Goal: Transaction & Acquisition: Obtain resource

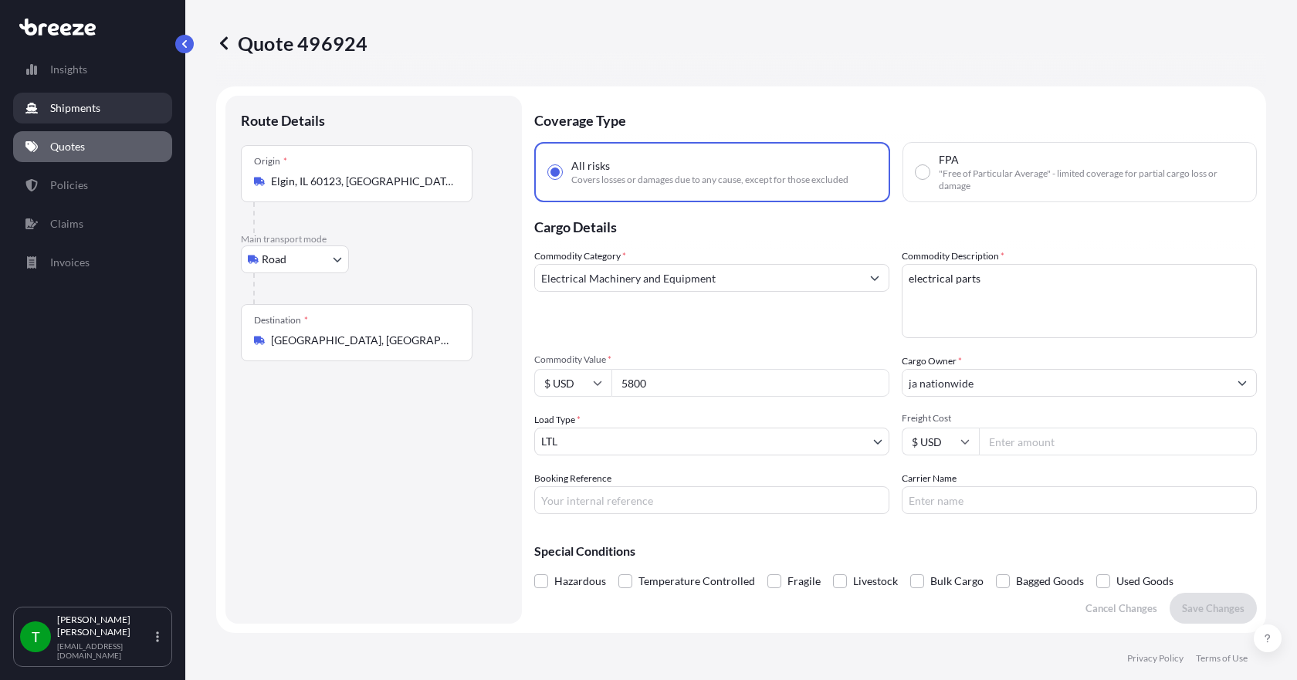
select select "Road"
select select "1"
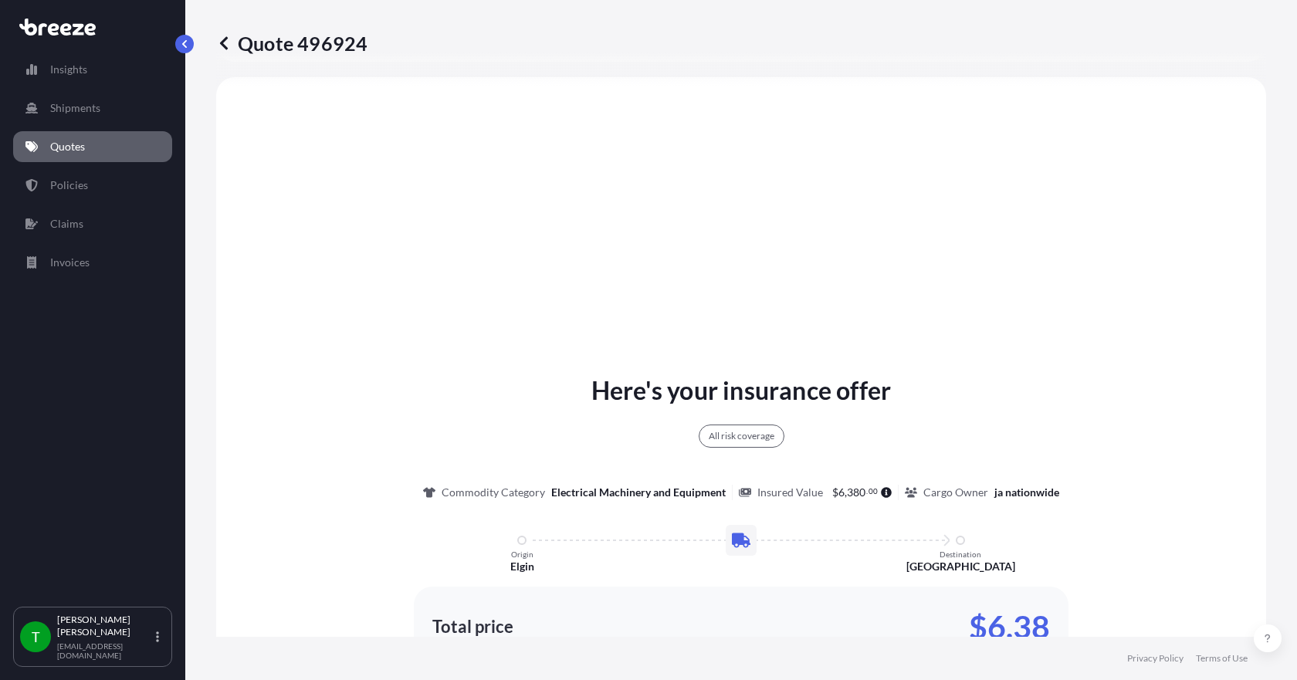
click at [80, 150] on p "Quotes" at bounding box center [67, 146] width 35 height 15
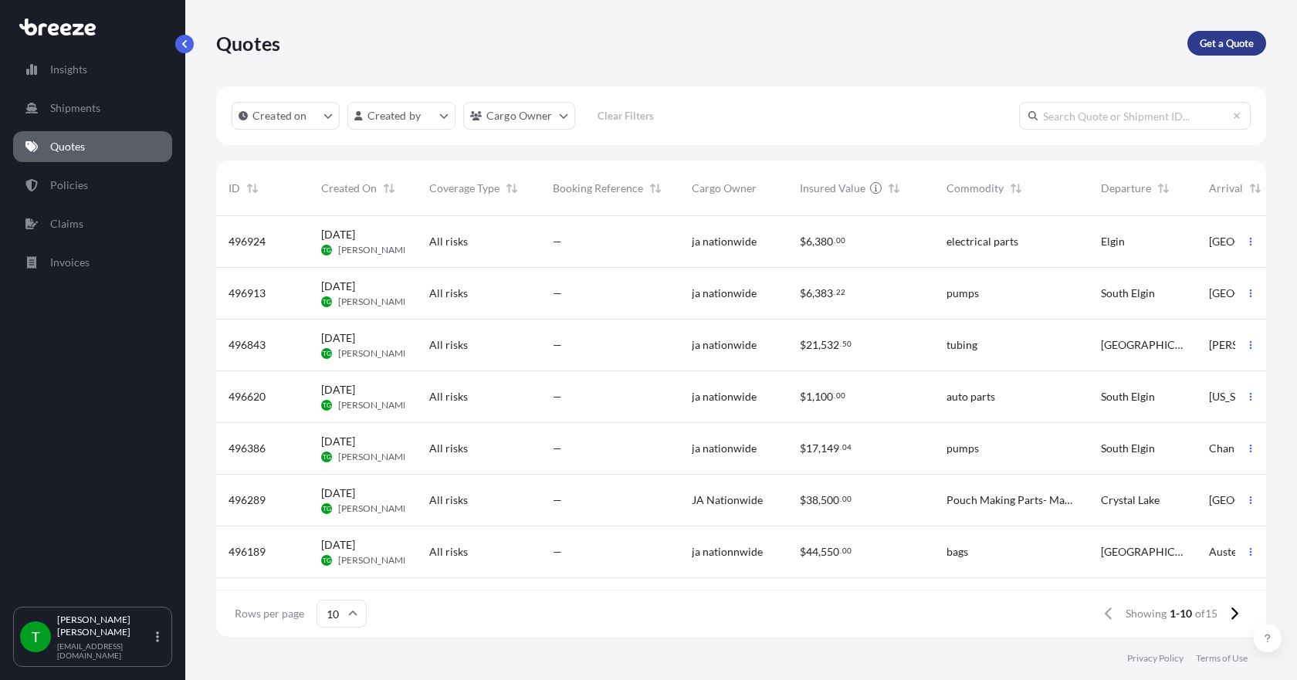
click at [1200, 44] on p "Get a Quote" at bounding box center [1227, 43] width 54 height 15
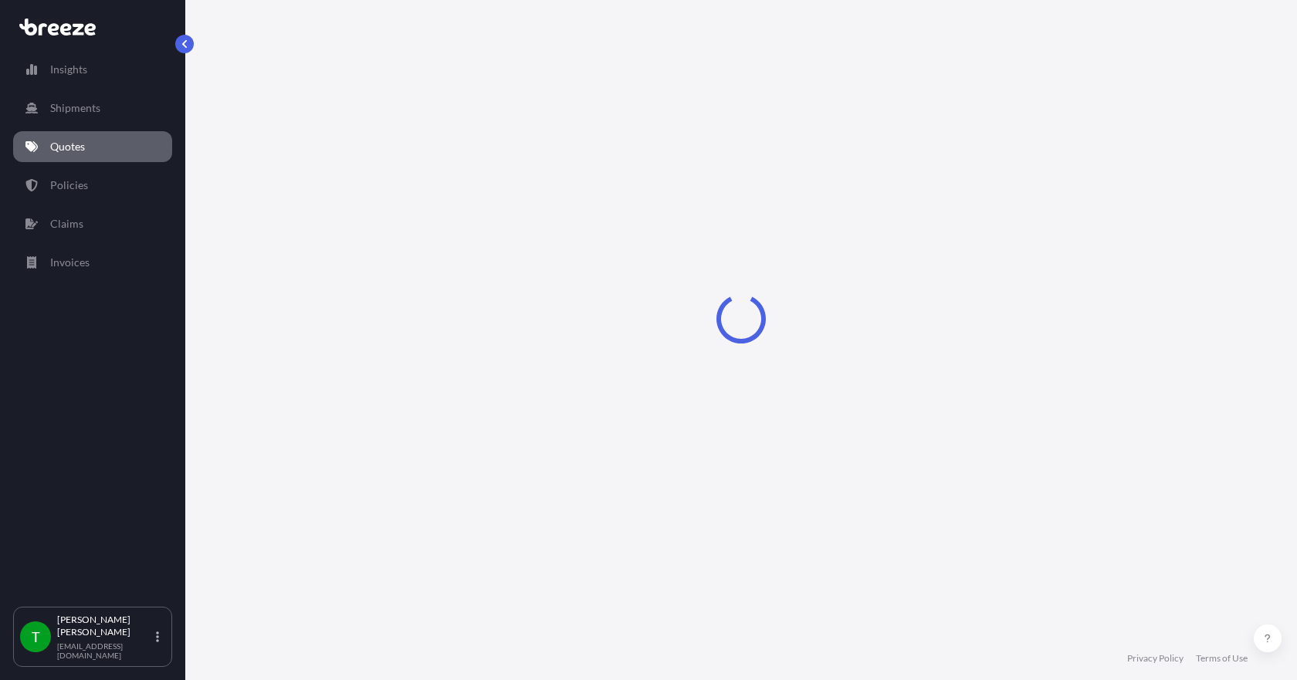
select select "Sea"
select select "1"
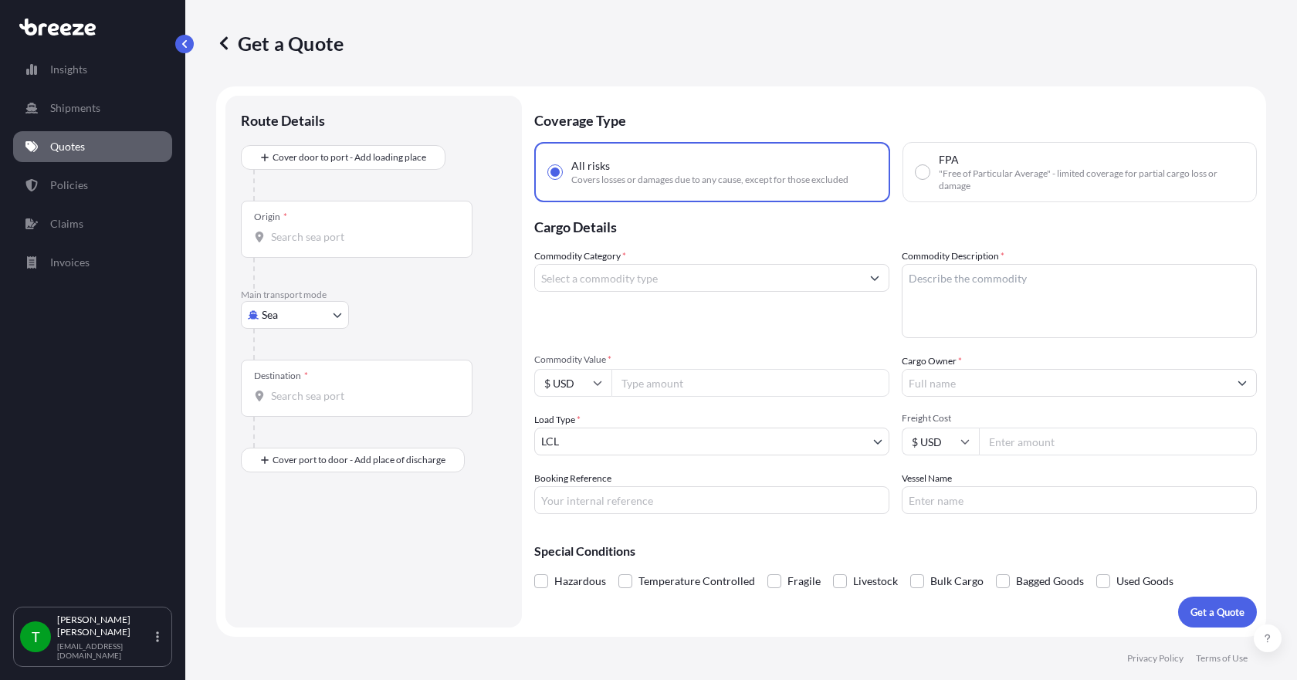
click at [328, 323] on body "Insights Shipments Quotes Policies Claims Invoices T [PERSON_NAME] [EMAIL_ADDRE…" at bounding box center [648, 340] width 1297 height 680
click at [296, 408] on div "Road" at bounding box center [295, 411] width 96 height 28
select select "Road"
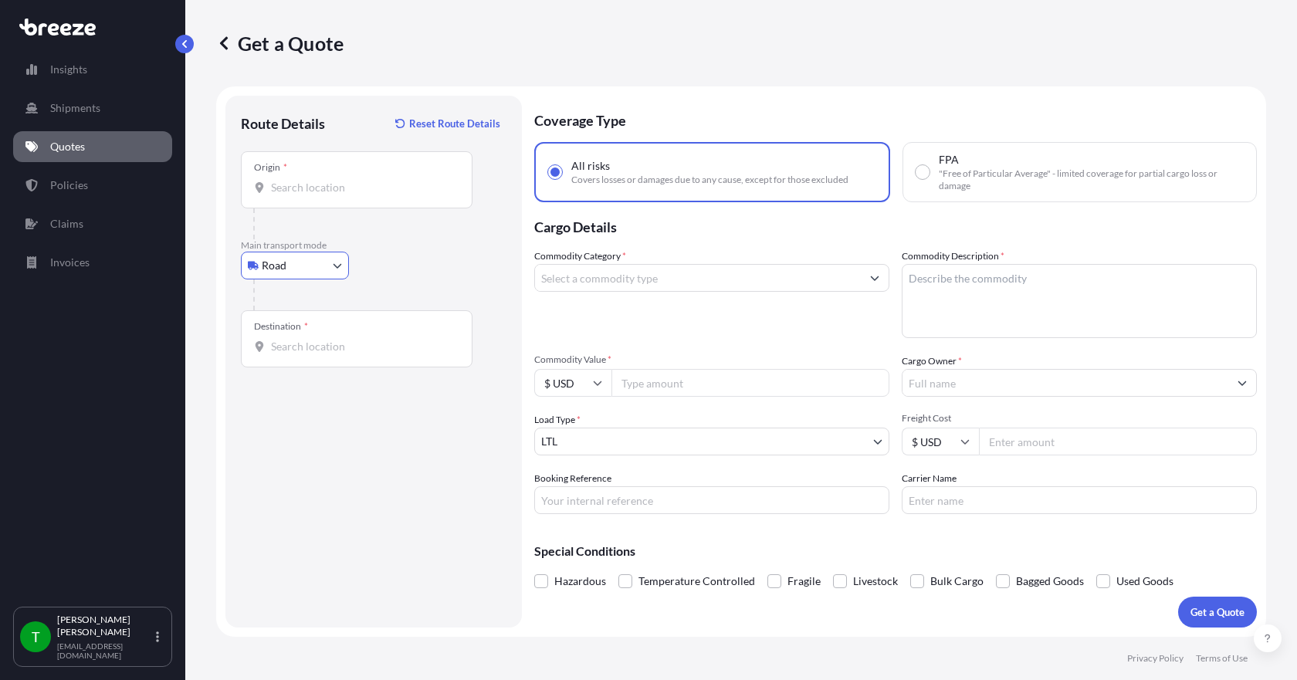
click at [299, 198] on div "Origin *" at bounding box center [357, 179] width 232 height 57
click at [299, 195] on input "Origin *" at bounding box center [362, 187] width 182 height 15
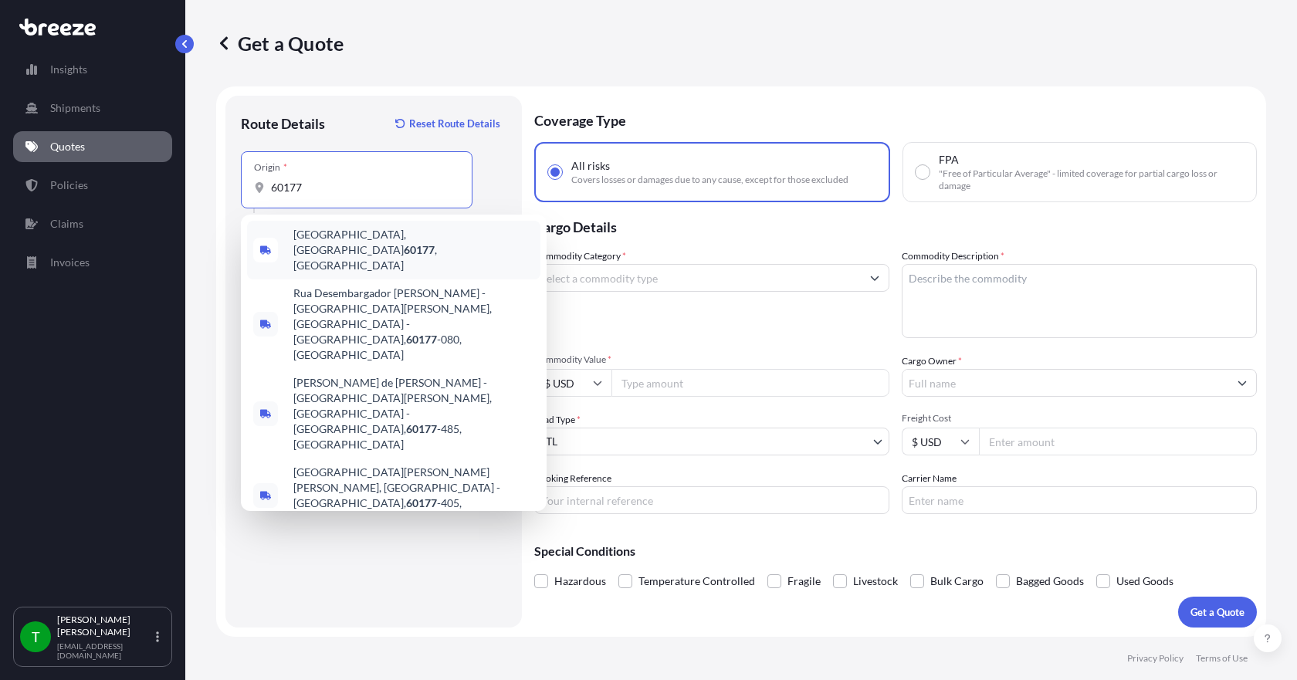
click at [333, 232] on span "[GEOGRAPHIC_DATA] , [GEOGRAPHIC_DATA]" at bounding box center [413, 250] width 241 height 46
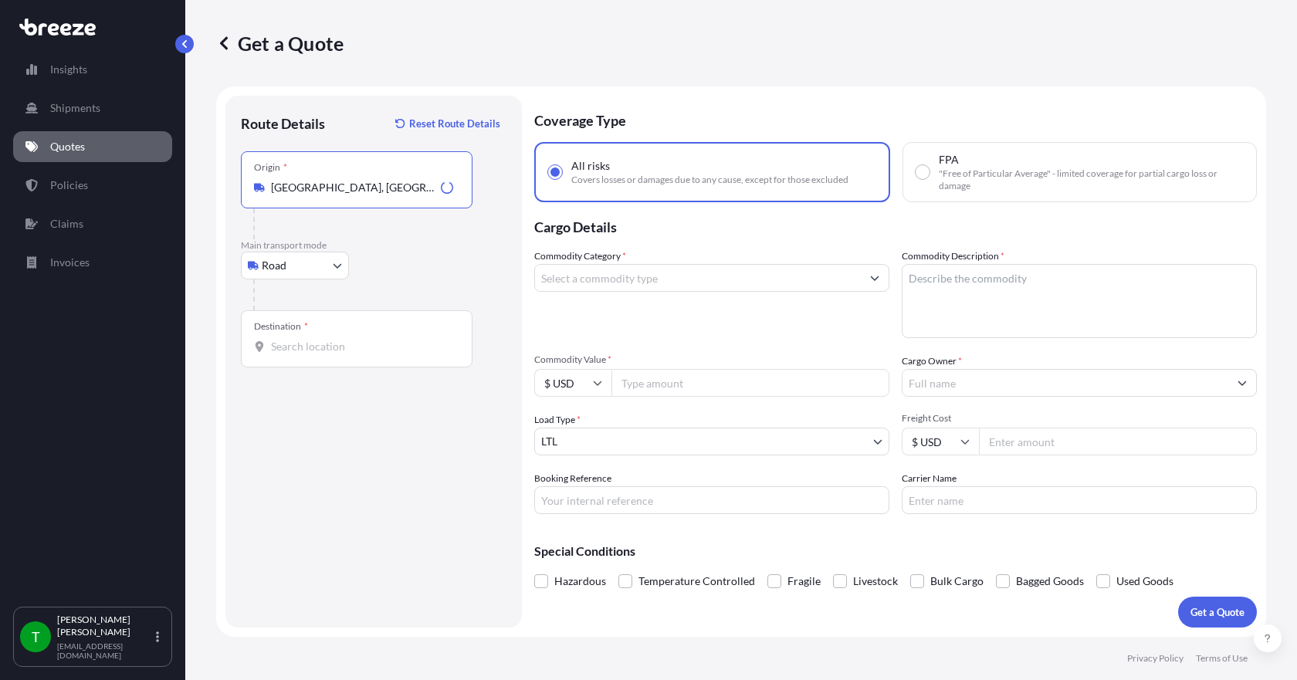
type input "[GEOGRAPHIC_DATA], [GEOGRAPHIC_DATA]"
click at [299, 354] on input "Destination *" at bounding box center [362, 346] width 182 height 15
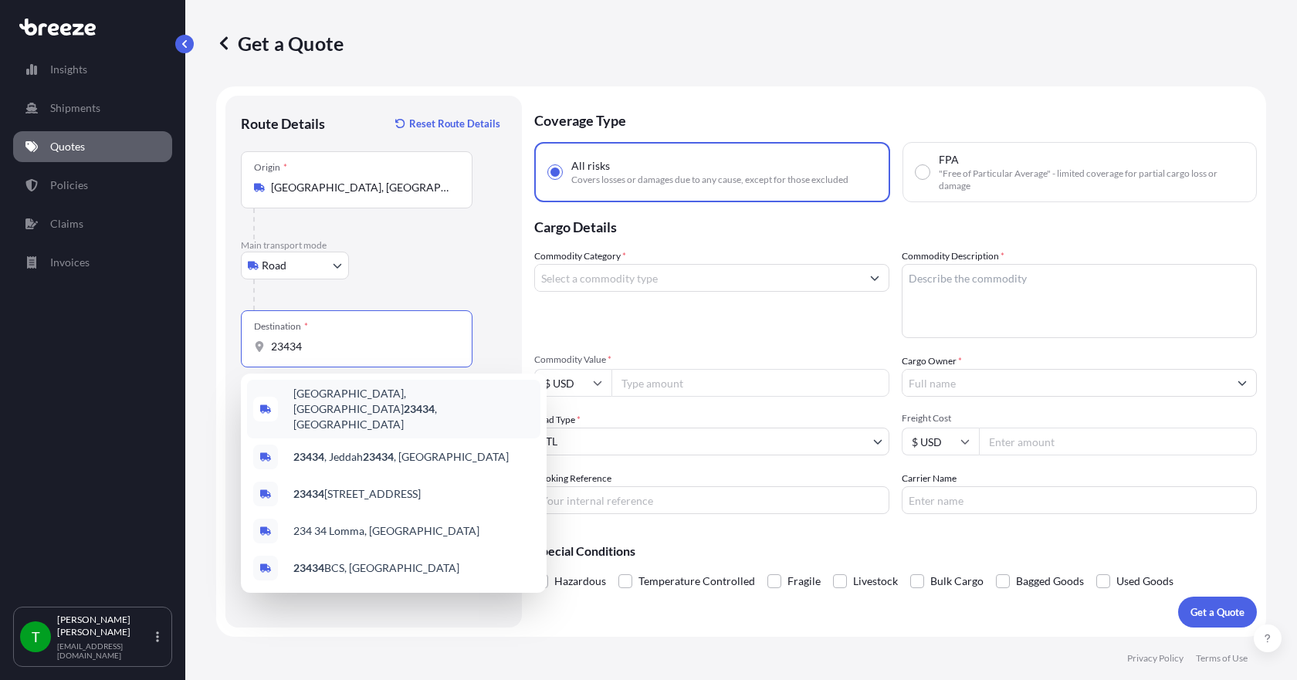
click at [333, 400] on span "[GEOGRAPHIC_DATA] , [GEOGRAPHIC_DATA]" at bounding box center [413, 409] width 241 height 46
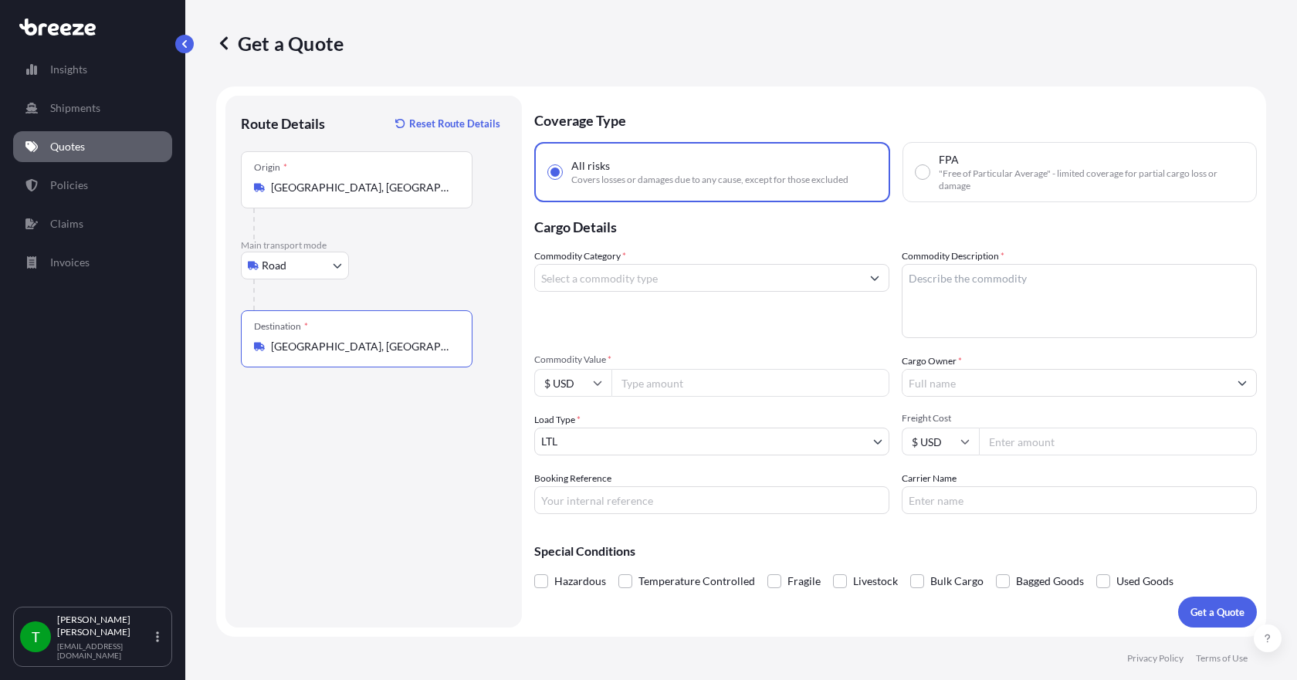
type input "[GEOGRAPHIC_DATA], [GEOGRAPHIC_DATA]"
click at [635, 284] on input "Commodity Category *" at bounding box center [698, 278] width 326 height 28
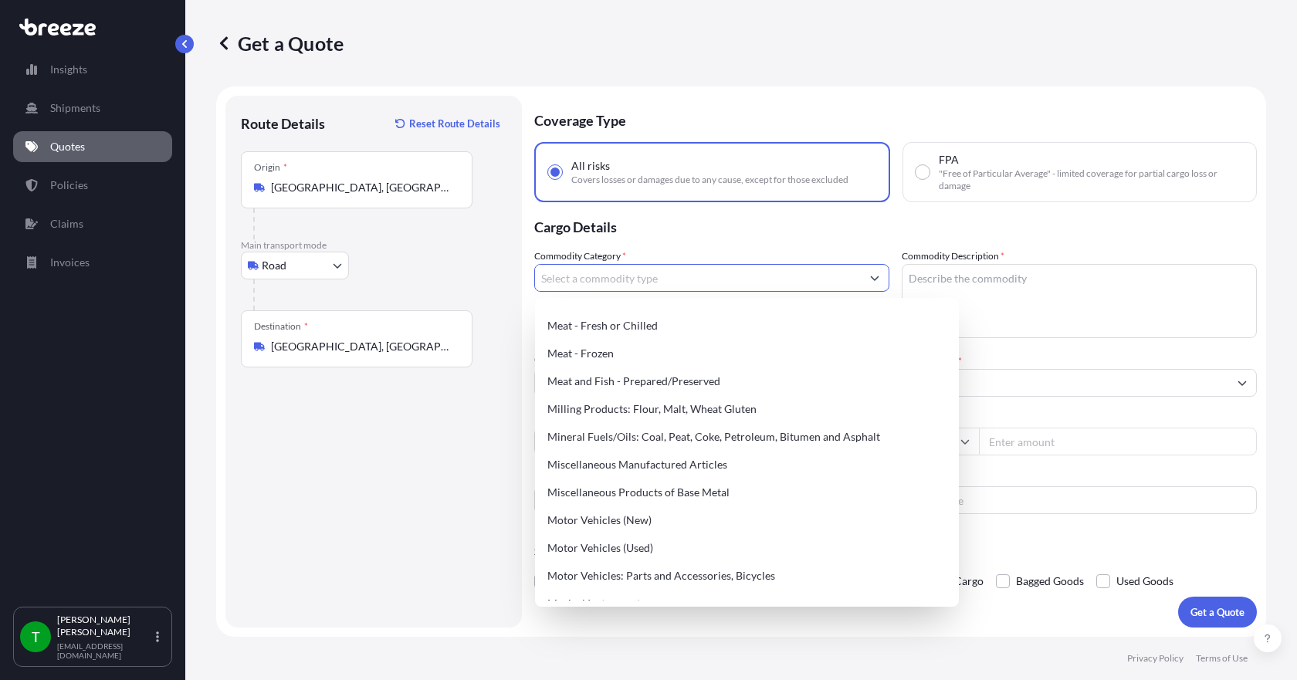
scroll to position [2161, 0]
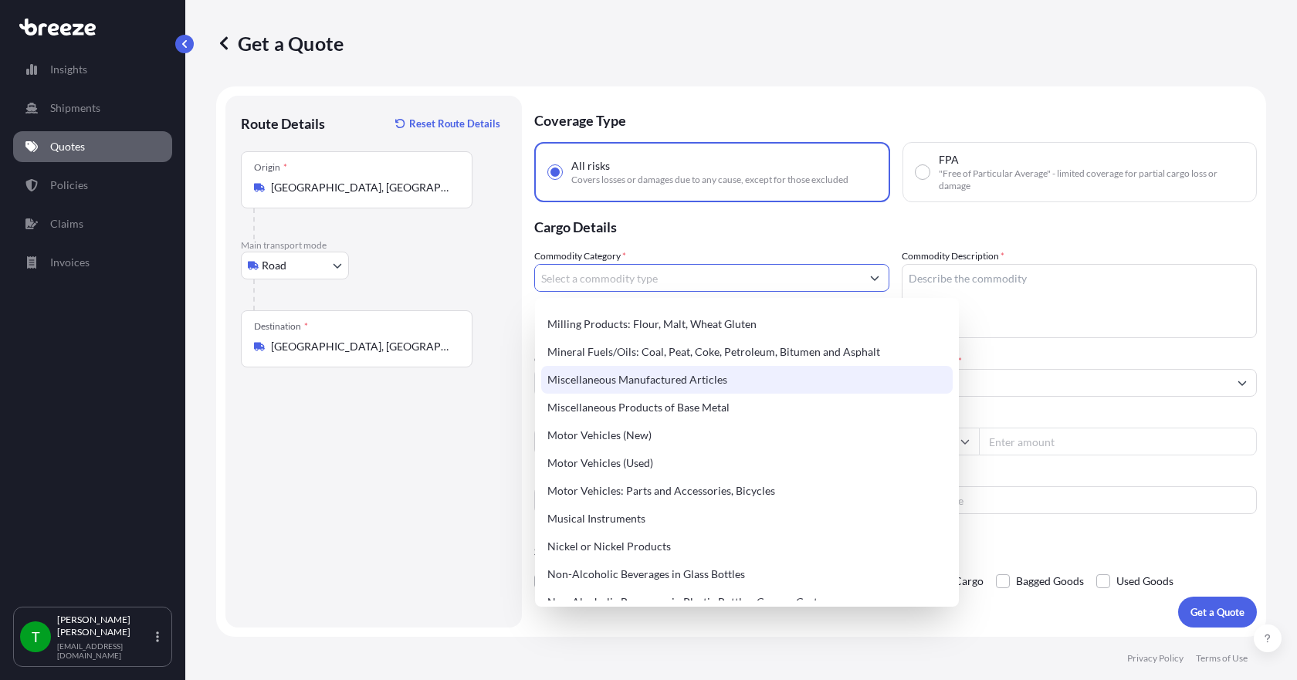
click at [655, 383] on div "Miscellaneous Manufactured Articles" at bounding box center [746, 380] width 411 height 28
type input "Miscellaneous Manufactured Articles"
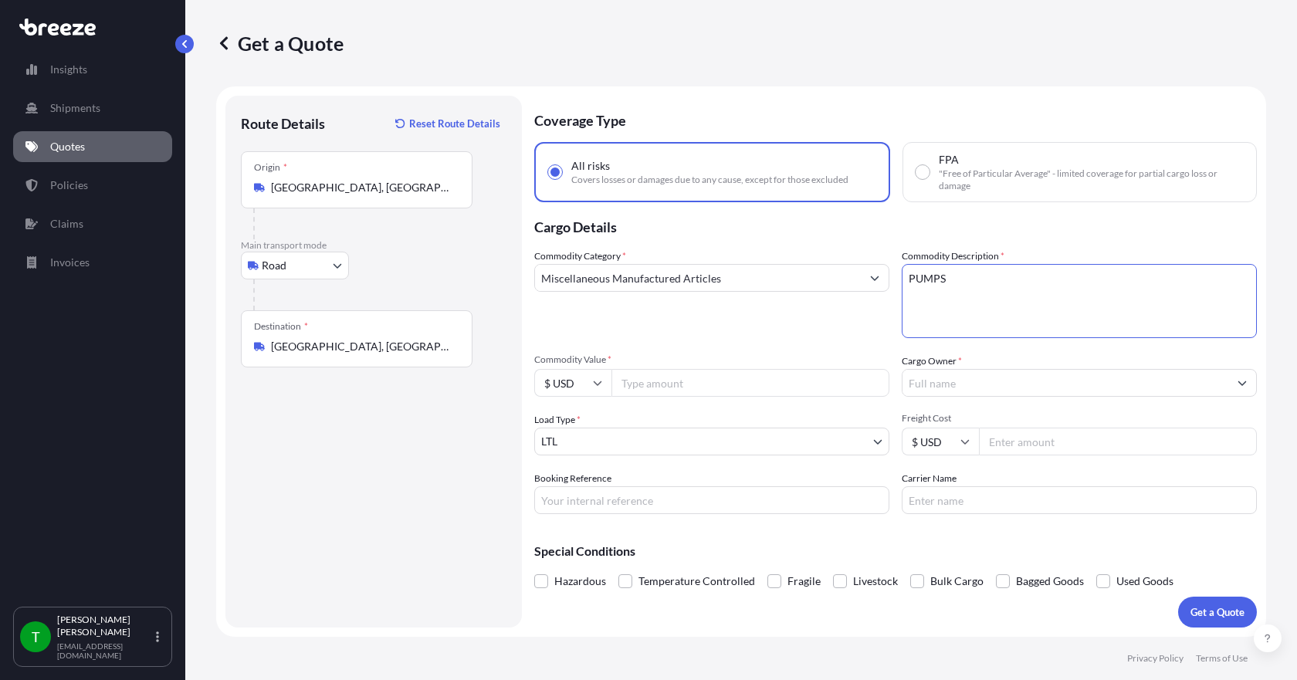
type textarea "PUMPS"
type input "5802.93"
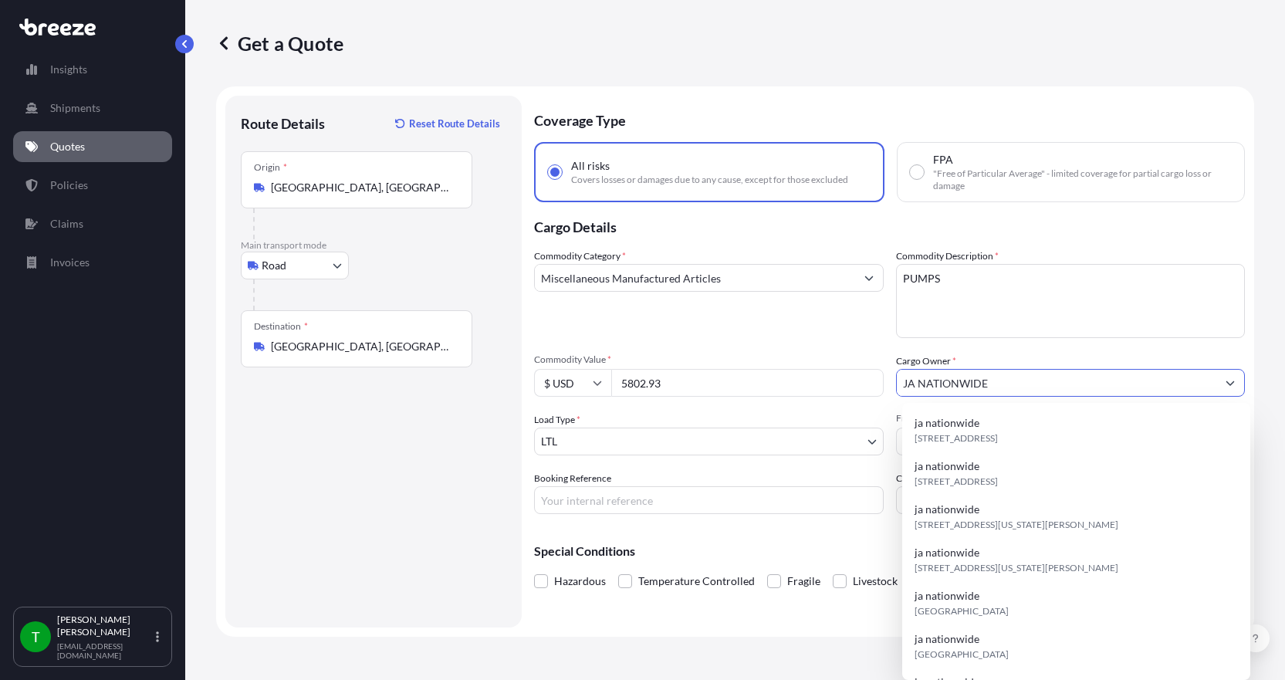
type input "JA NATIONWIDE"
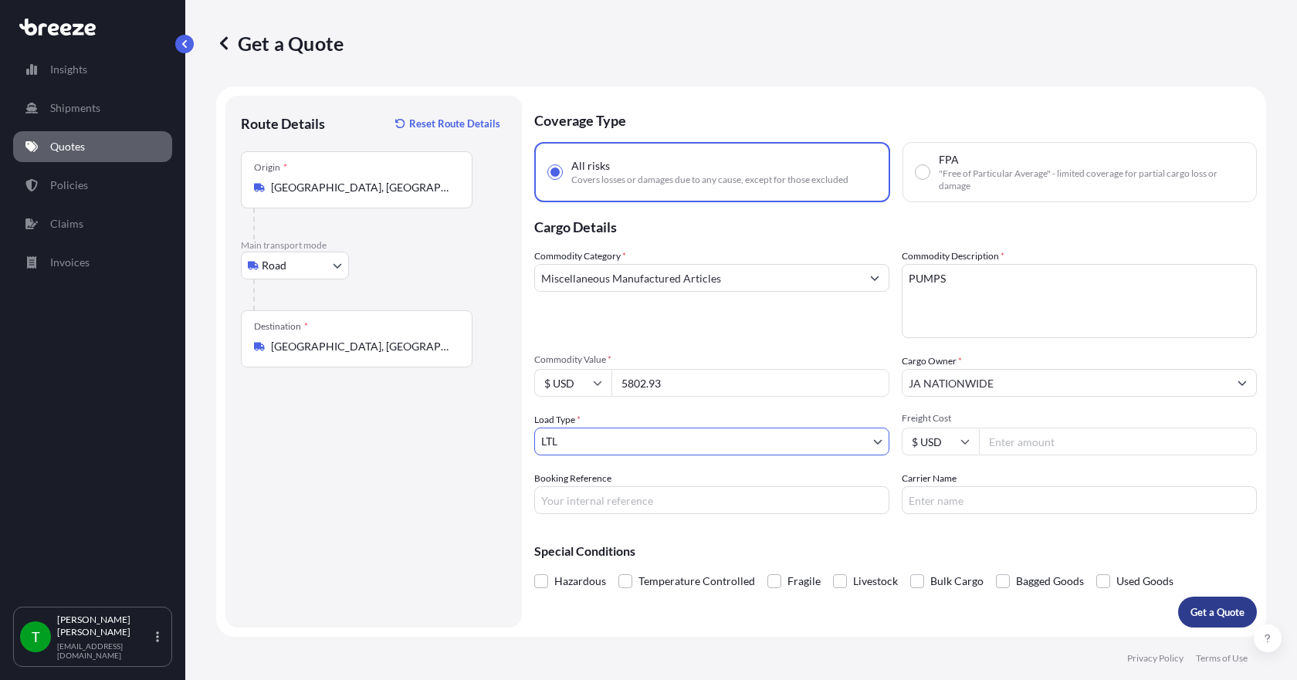
click at [1213, 617] on p "Get a Quote" at bounding box center [1217, 611] width 54 height 15
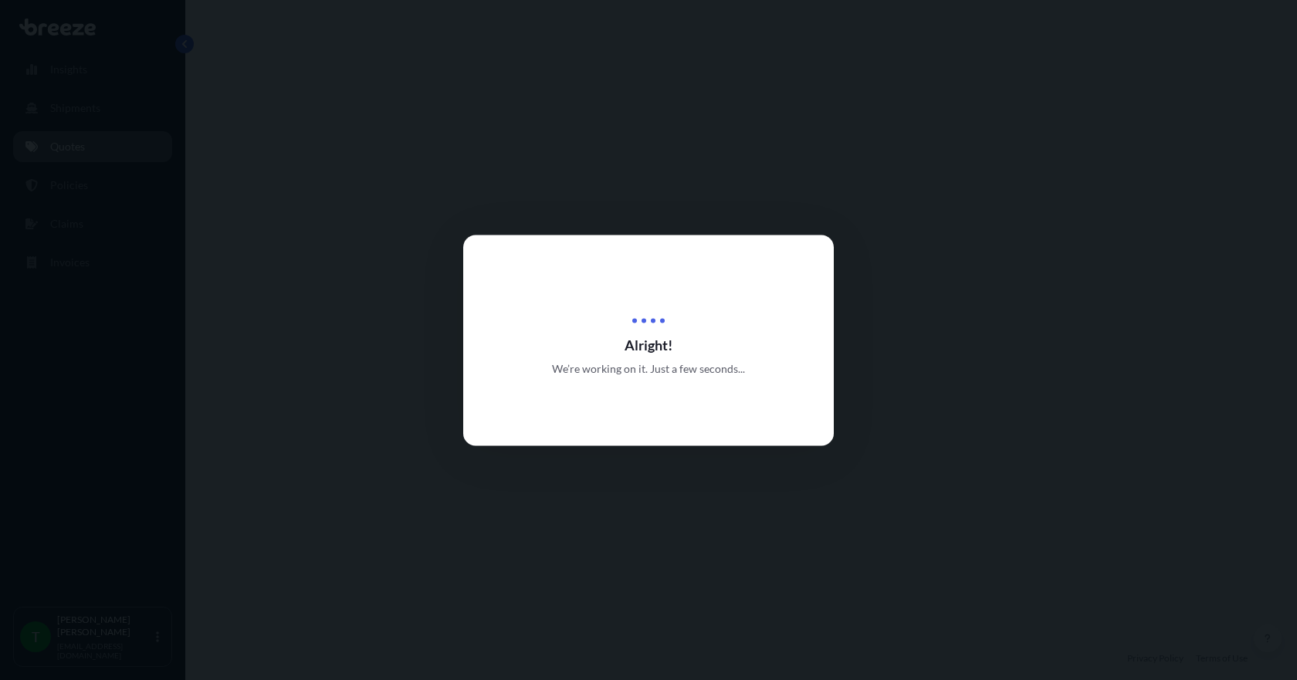
select select "Road"
select select "1"
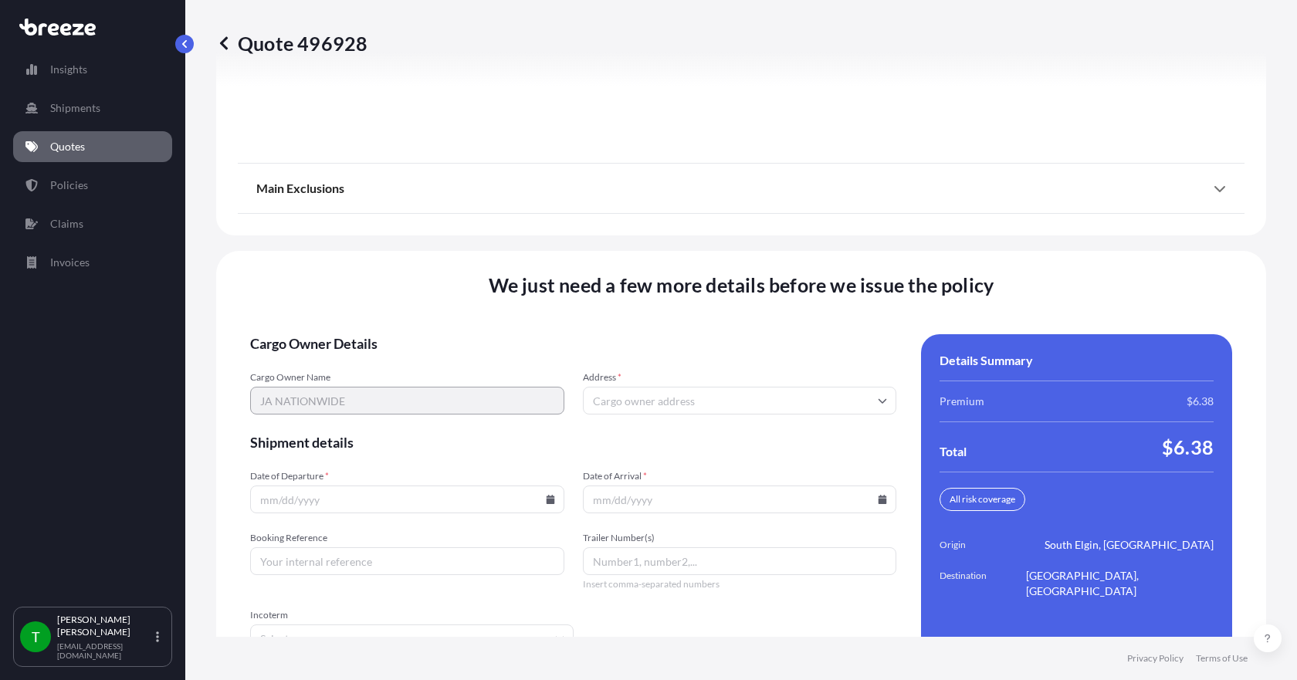
scroll to position [2022, 0]
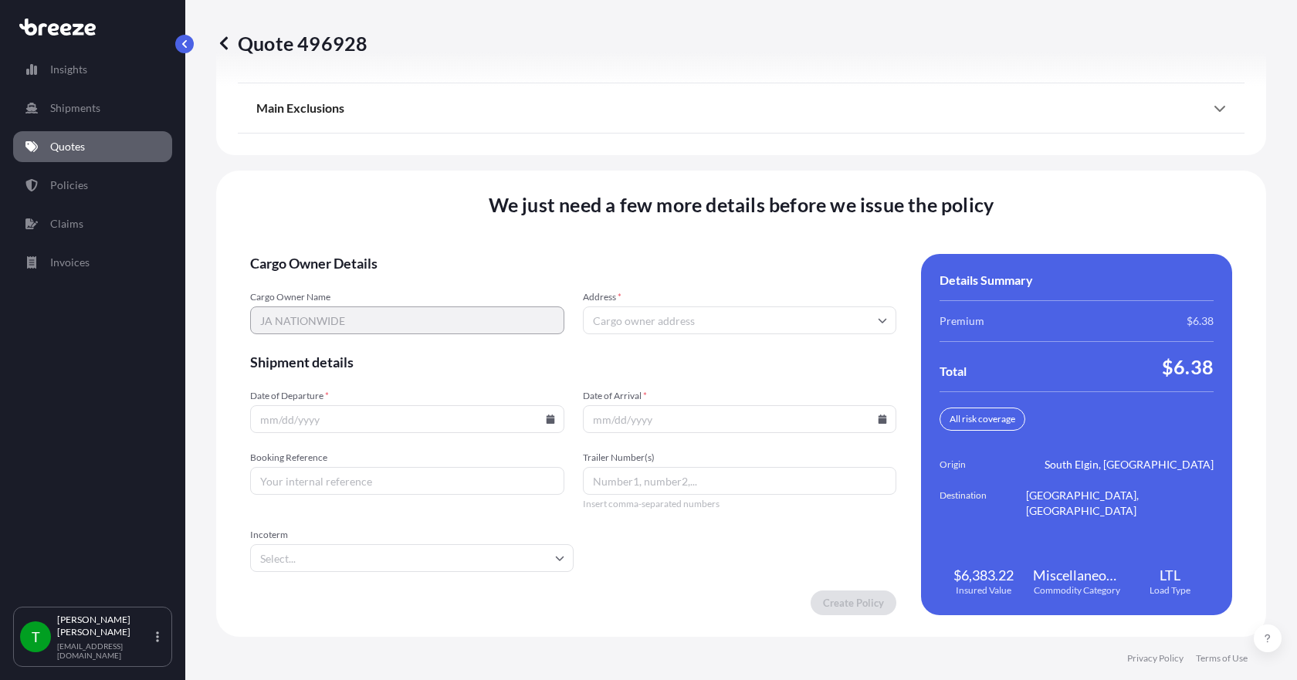
click at [630, 328] on input "Address *" at bounding box center [740, 320] width 314 height 28
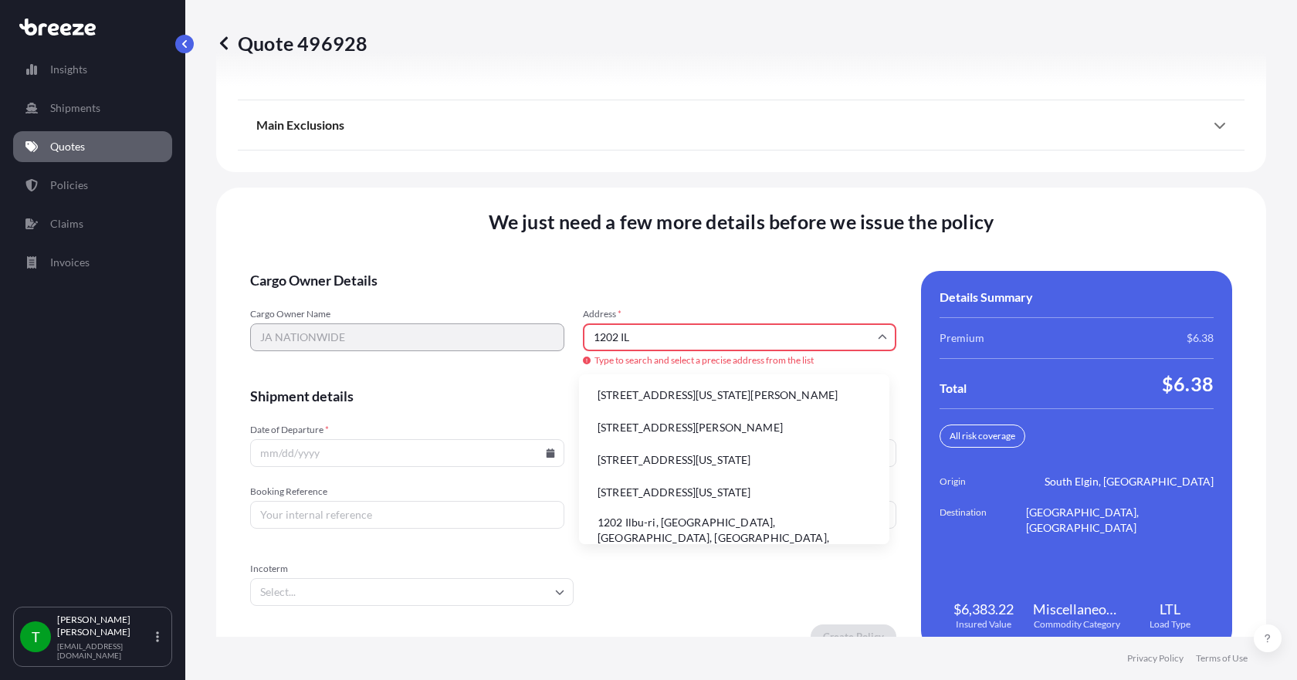
click at [638, 394] on li "[STREET_ADDRESS][US_STATE][PERSON_NAME]" at bounding box center [734, 395] width 298 height 29
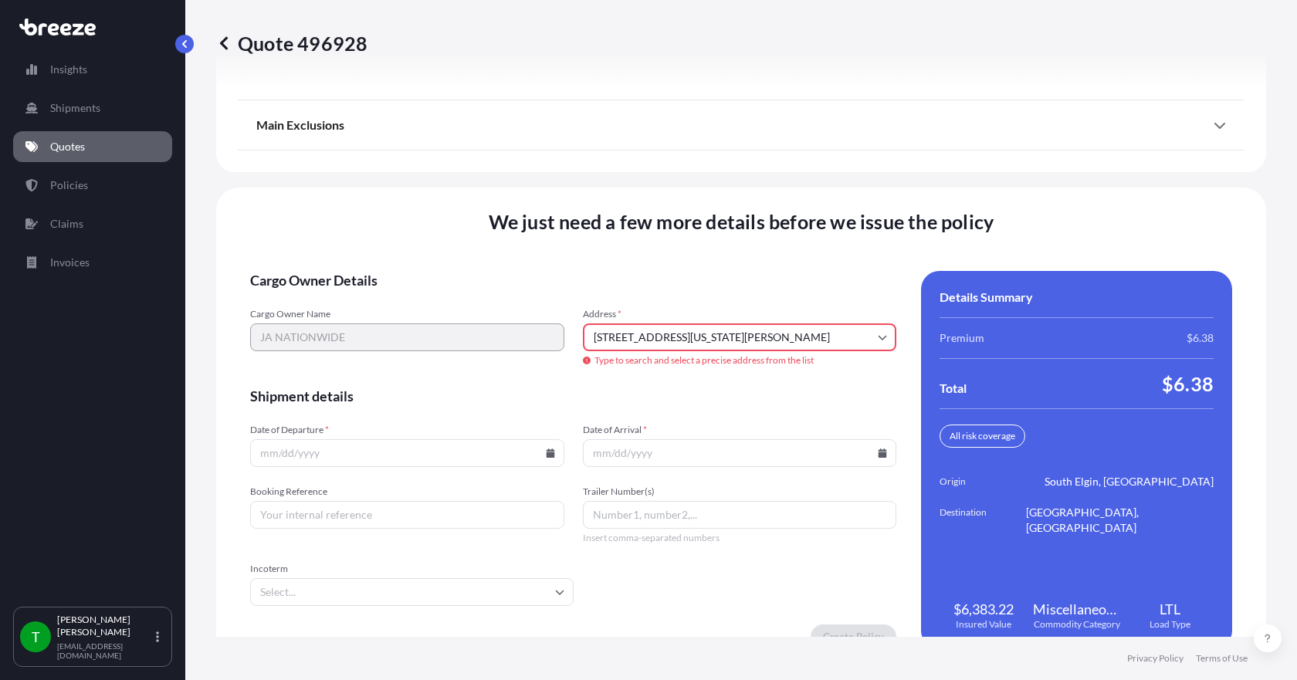
type input "[STREET_ADDRESS][PERSON_NAME]"
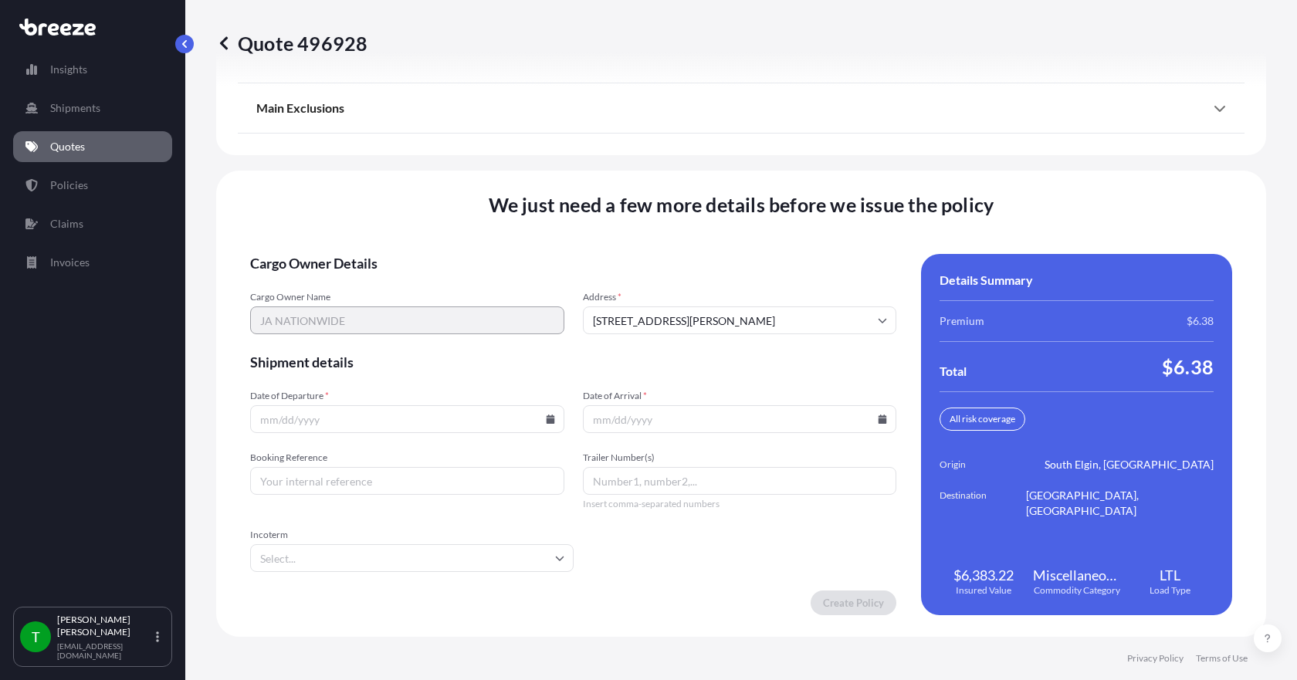
click at [547, 418] on icon at bounding box center [550, 419] width 8 height 9
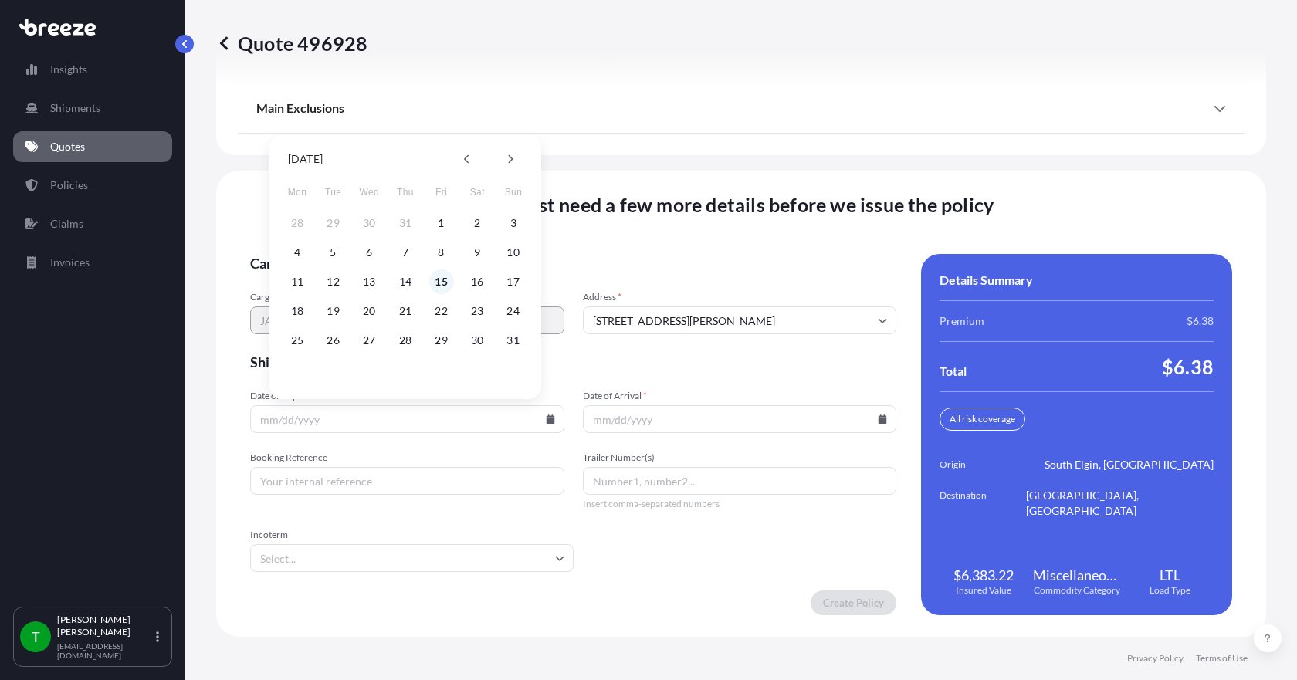
click at [442, 283] on button "15" at bounding box center [441, 281] width 25 height 25
type input "[DATE]"
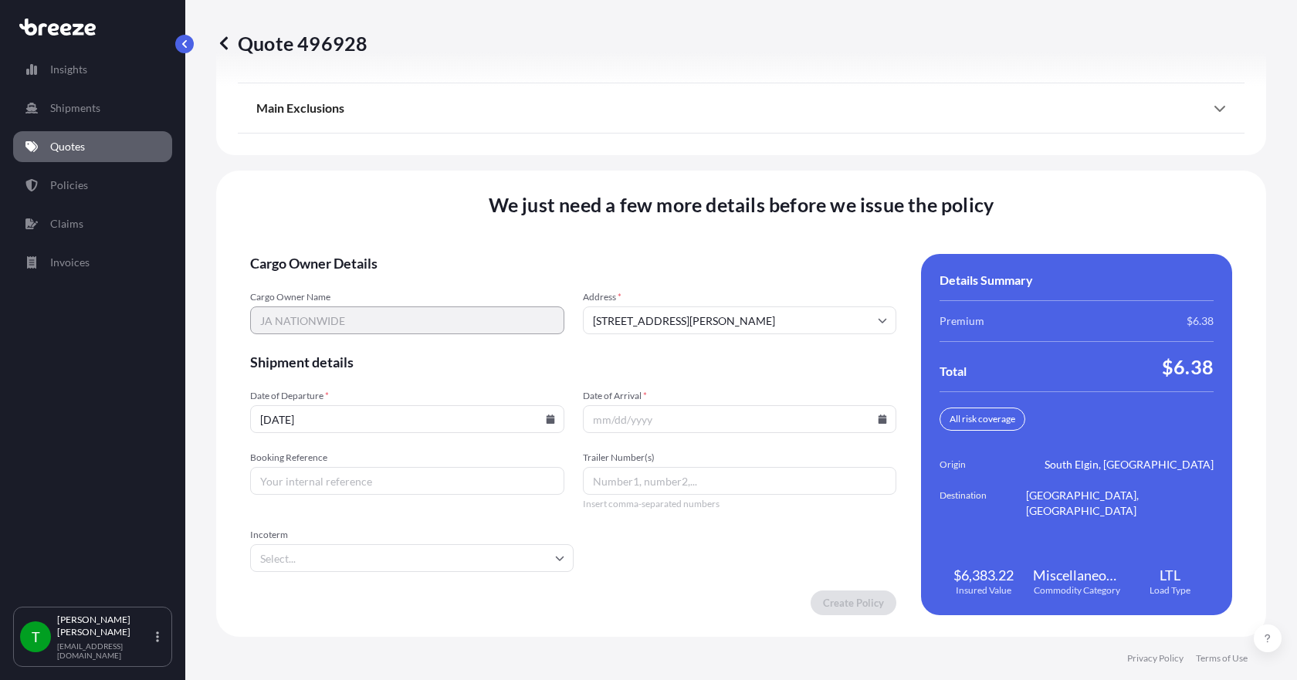
click at [878, 421] on icon at bounding box center [882, 419] width 8 height 9
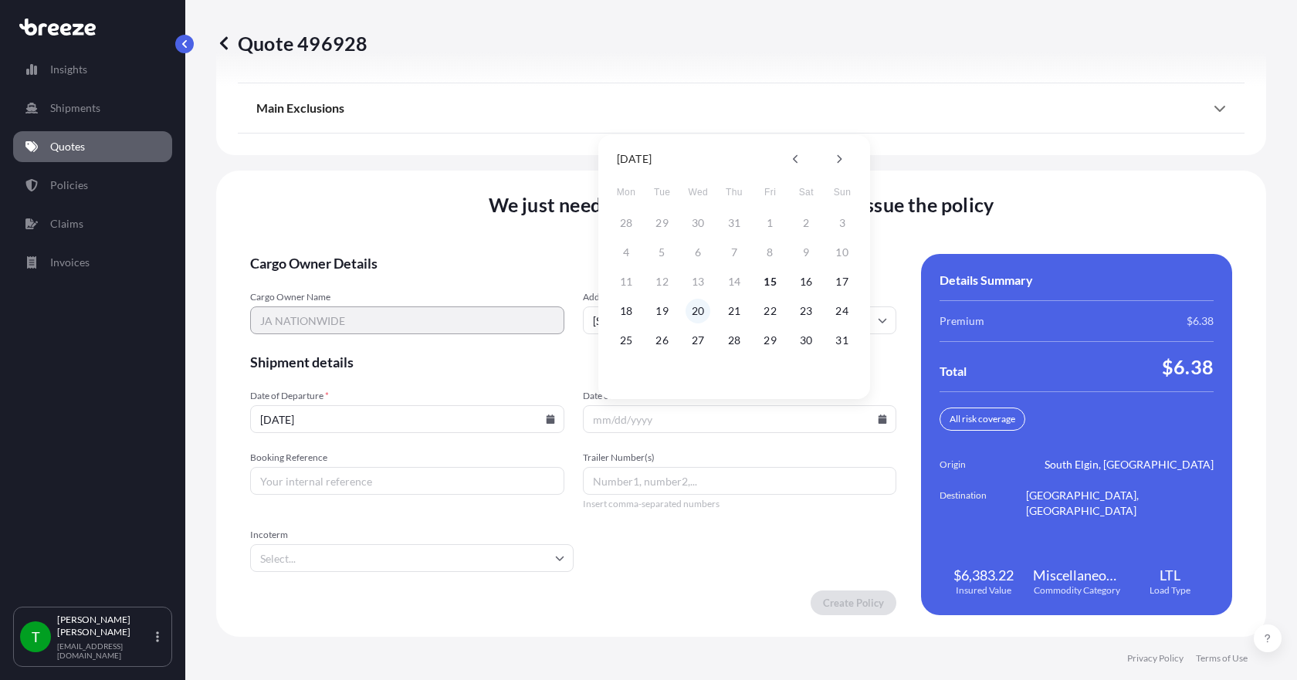
click at [699, 313] on button "20" at bounding box center [697, 311] width 25 height 25
type input "[DATE]"
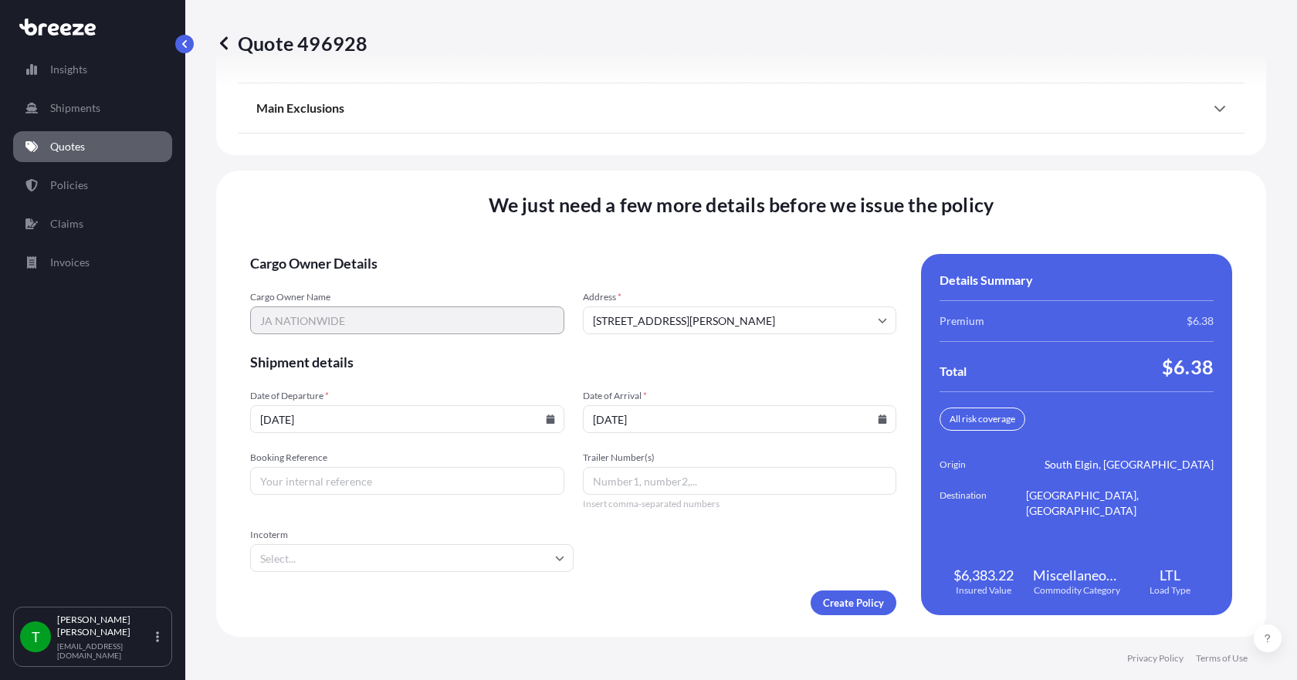
click at [367, 474] on input "Booking Reference" at bounding box center [407, 481] width 314 height 28
type input "347925"
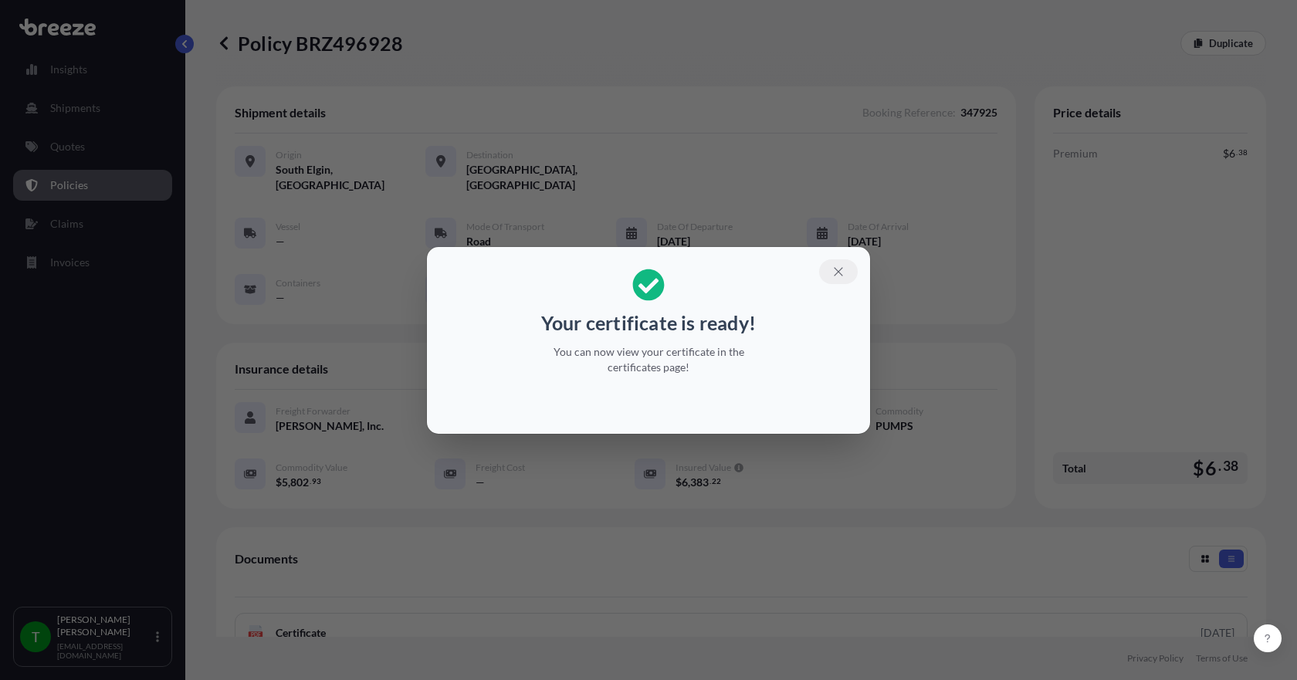
click at [840, 271] on icon "button" at bounding box center [838, 272] width 14 height 14
